Goal: Task Accomplishment & Management: Use online tool/utility

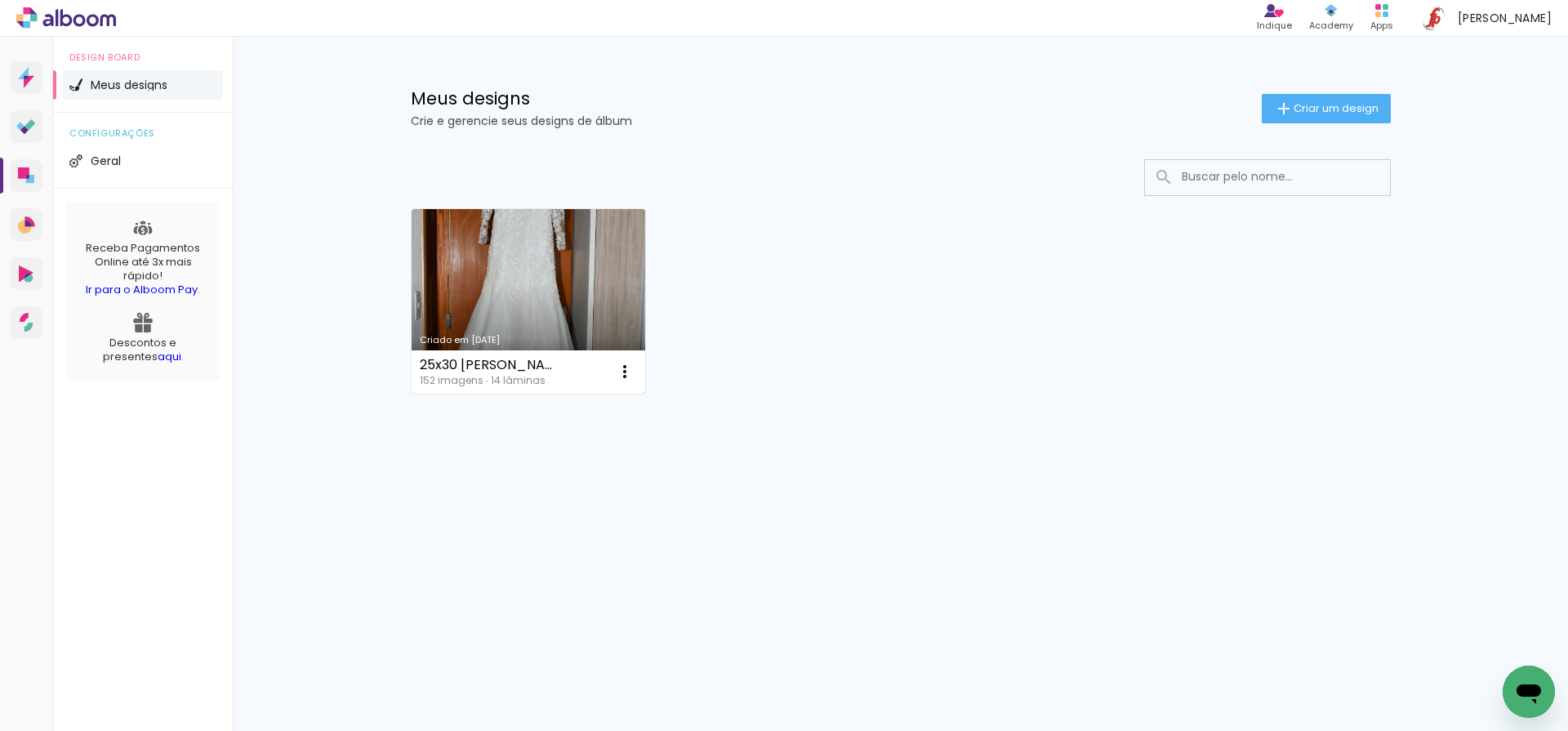
click at [504, 272] on link "Criado em [DATE]" at bounding box center [528, 301] width 234 height 185
